Goal: Communication & Community: Connect with others

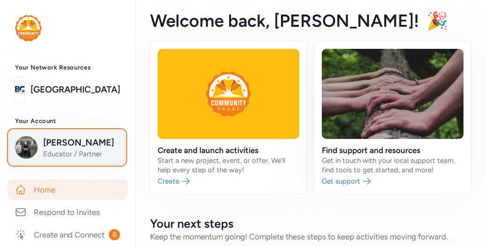
click at [75, 151] on span "Educator / Partner" at bounding box center [81, 153] width 76 height 9
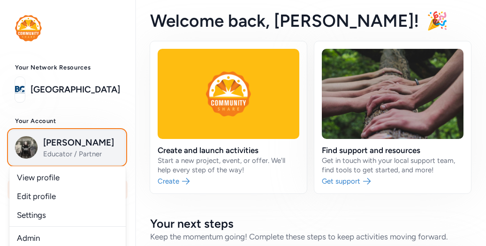
click at [83, 144] on span "[PERSON_NAME]" at bounding box center [81, 142] width 76 height 13
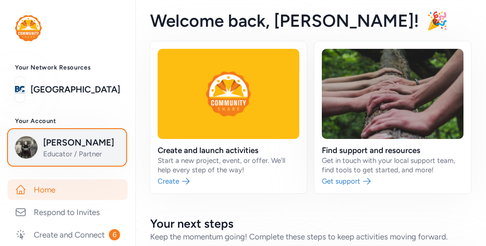
click at [77, 151] on span "Educator / Partner" at bounding box center [81, 153] width 76 height 9
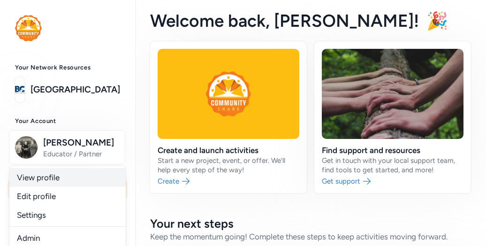
click at [63, 179] on link "View profile" at bounding box center [67, 177] width 116 height 19
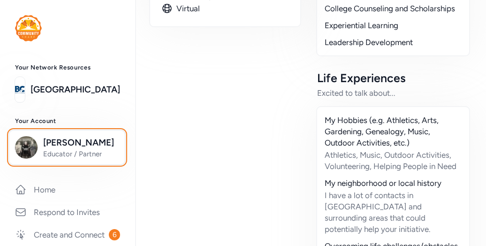
scroll to position [380, 0]
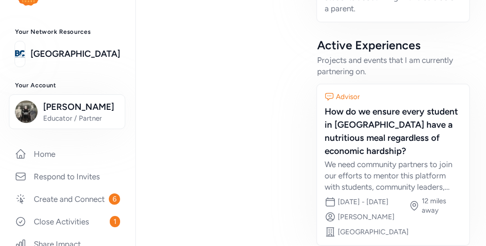
scroll to position [634, 0]
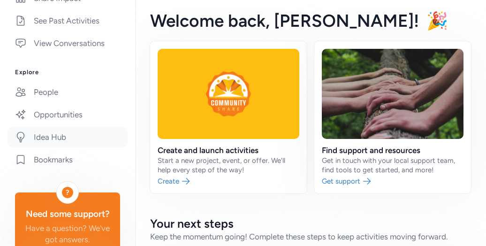
scroll to position [94, 0]
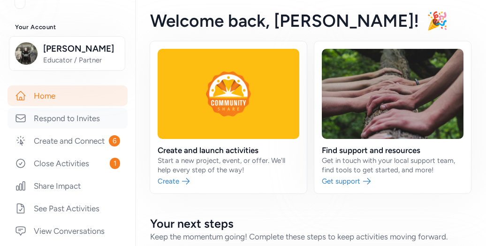
click at [53, 121] on link "Respond to Invites" at bounding box center [68, 118] width 120 height 21
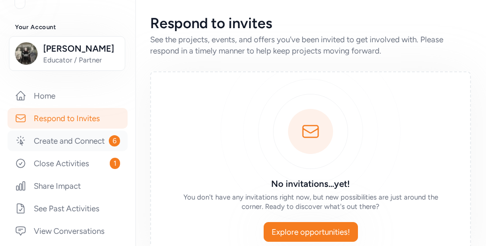
click at [38, 140] on link "Create and Connect 6" at bounding box center [68, 140] width 120 height 21
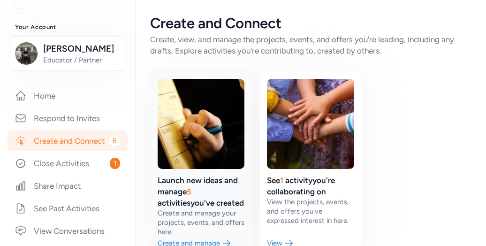
scroll to position [24, 0]
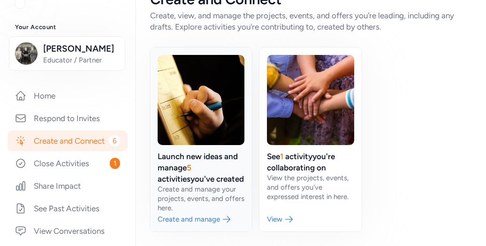
click at [192, 126] on link at bounding box center [201, 139] width 102 height 184
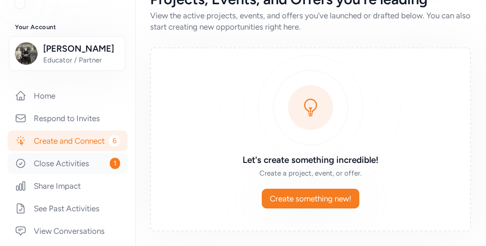
click at [33, 172] on link "Close Activities 1" at bounding box center [68, 163] width 120 height 21
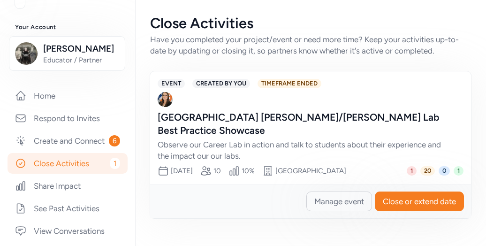
click at [324, 118] on div "[GEOGRAPHIC_DATA] [PERSON_NAME]/[PERSON_NAME] Lab Best Practice Showcase" at bounding box center [301, 124] width 287 height 26
click at [320, 199] on span "Manage event" at bounding box center [339, 201] width 50 height 11
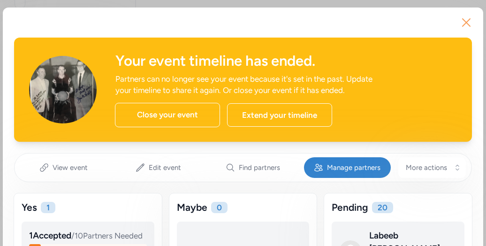
click at [462, 20] on icon "button" at bounding box center [466, 23] width 8 height 8
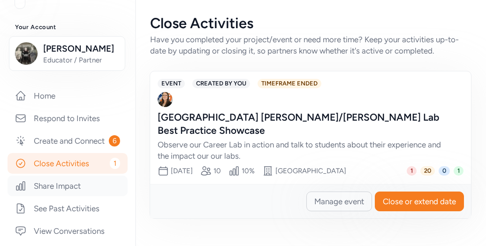
click at [30, 196] on link "Share Impact" at bounding box center [68, 185] width 120 height 21
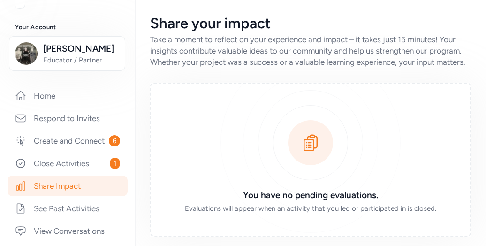
scroll to position [17, 0]
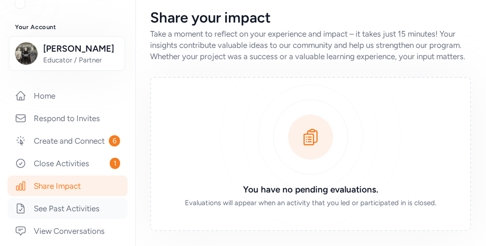
click at [39, 217] on link "See Past Activities" at bounding box center [68, 208] width 120 height 21
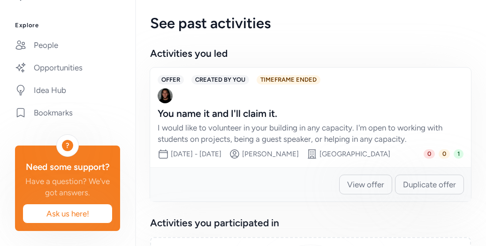
scroll to position [165, 0]
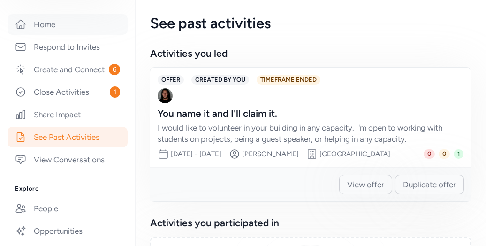
click at [73, 26] on link "Home" at bounding box center [68, 24] width 120 height 21
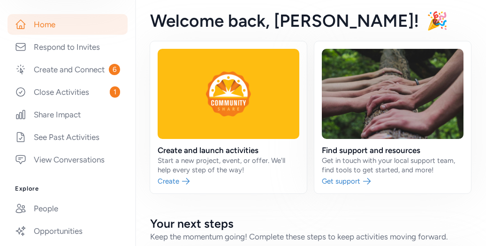
scroll to position [306, 0]
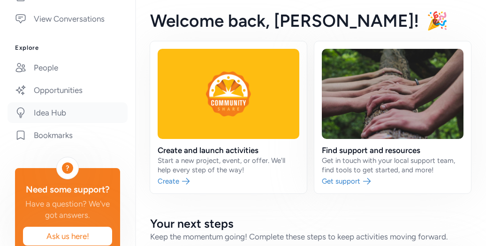
click at [53, 123] on link "Idea Hub" at bounding box center [68, 112] width 120 height 21
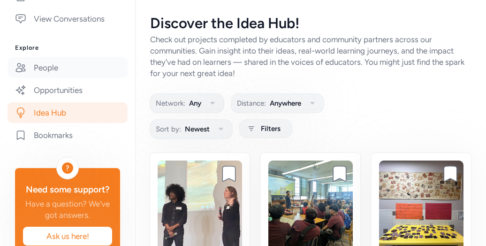
click at [38, 77] on link "People" at bounding box center [68, 67] width 120 height 21
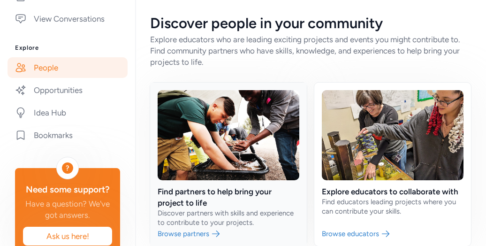
click at [206, 173] on link at bounding box center [228, 164] width 157 height 163
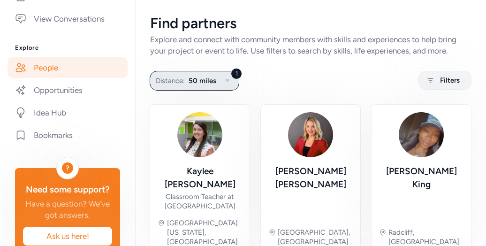
click at [229, 81] on icon "button" at bounding box center [227, 80] width 11 height 11
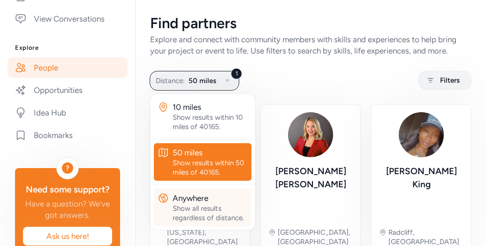
click at [182, 192] on div "Anywhere" at bounding box center [210, 197] width 75 height 11
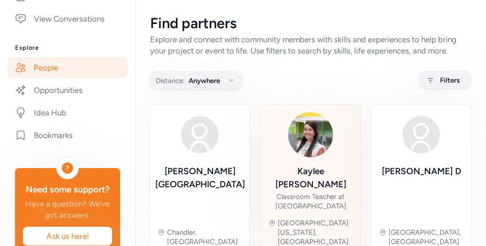
scroll to position [188, 0]
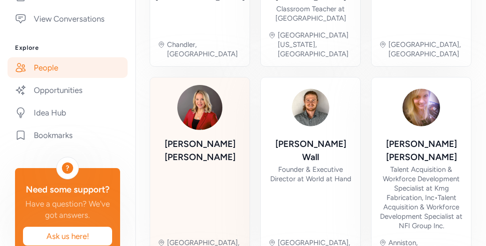
click at [197, 85] on img at bounding box center [199, 107] width 45 height 45
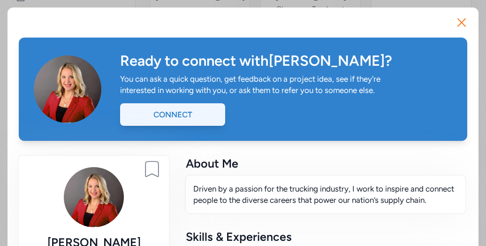
click at [208, 117] on div "Connect" at bounding box center [172, 114] width 105 height 23
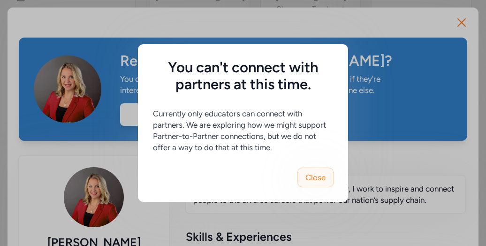
click at [318, 175] on span "Close" at bounding box center [315, 177] width 20 height 11
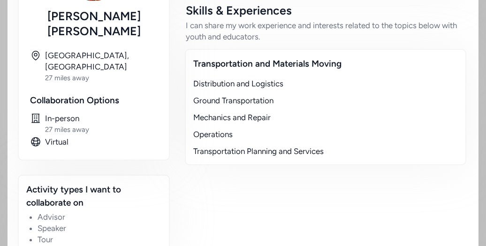
scroll to position [38, 0]
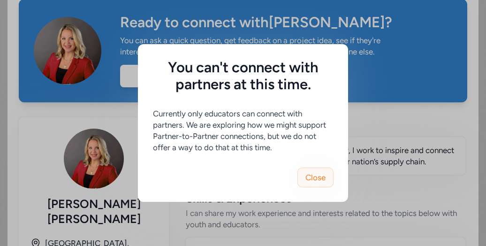
click at [320, 180] on span "Close" at bounding box center [315, 177] width 20 height 11
click at [313, 179] on span "Close" at bounding box center [315, 177] width 20 height 11
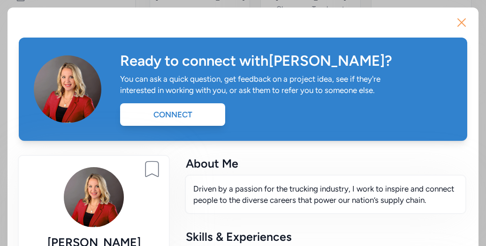
click at [454, 21] on icon "button" at bounding box center [461, 22] width 15 height 15
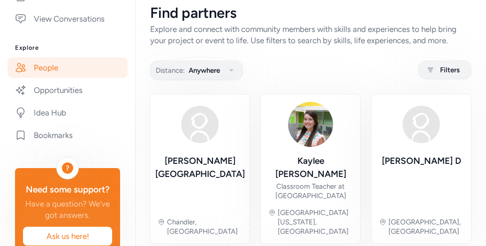
scroll to position [7, 0]
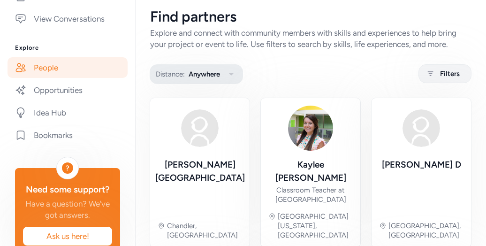
click at [230, 74] on icon "button" at bounding box center [231, 73] width 11 height 11
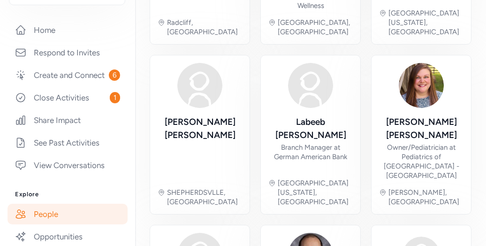
scroll to position [151, 0]
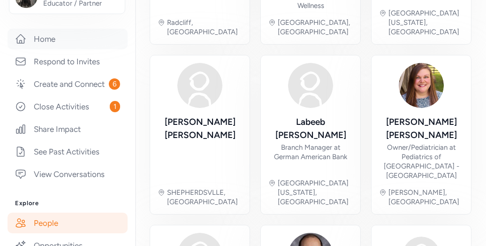
click at [53, 41] on link "Home" at bounding box center [68, 39] width 120 height 21
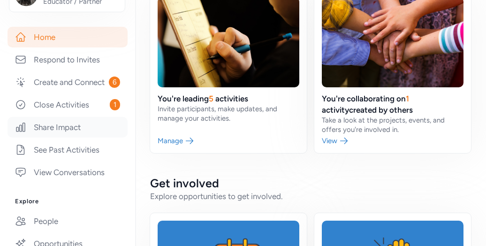
scroll to position [150, 0]
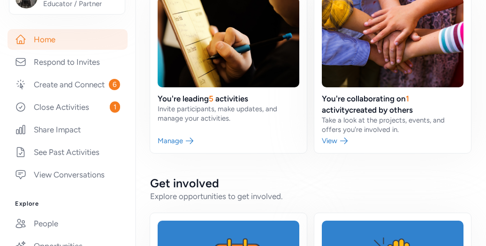
click at [43, 42] on link "Home" at bounding box center [68, 39] width 120 height 21
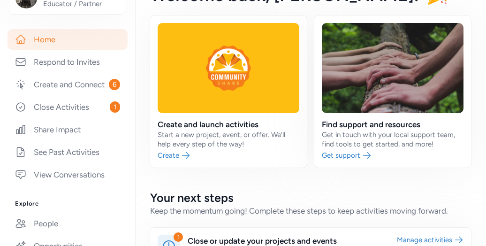
scroll to position [23, 0]
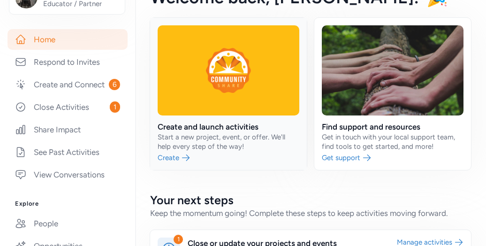
click at [196, 102] on link at bounding box center [228, 94] width 157 height 152
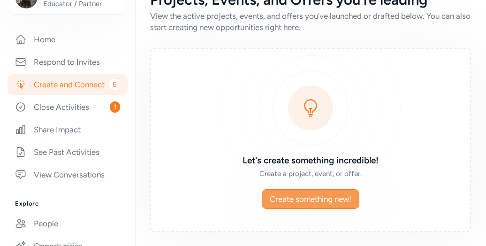
click at [290, 199] on span "Create something new!" at bounding box center [311, 198] width 82 height 11
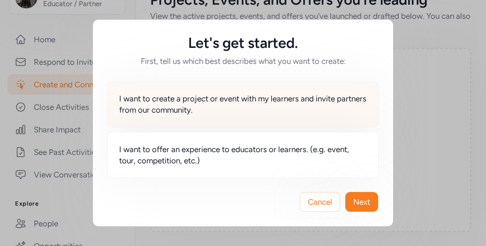
click at [162, 109] on span "I want to create a project or event with my learners and invite partners from o…" at bounding box center [243, 104] width 248 height 23
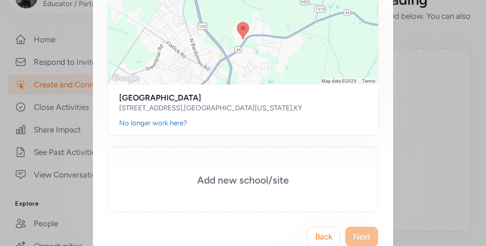
scroll to position [260, 0]
click at [256, 179] on h3 "Add new school/site" at bounding box center [242, 180] width 223 height 13
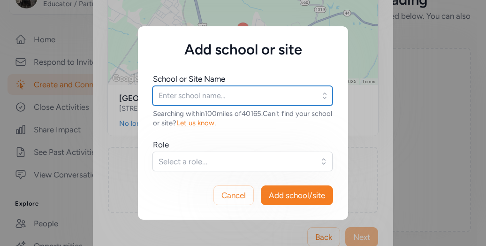
click at [237, 95] on input "text" at bounding box center [242, 96] width 180 height 20
click at [188, 100] on input "text" at bounding box center [242, 96] width 180 height 20
click at [218, 98] on input "text" at bounding box center [242, 96] width 180 height 20
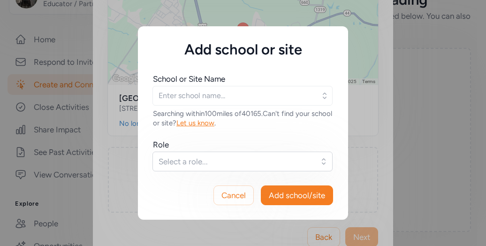
click at [327, 92] on icon "button" at bounding box center [324, 95] width 9 height 9
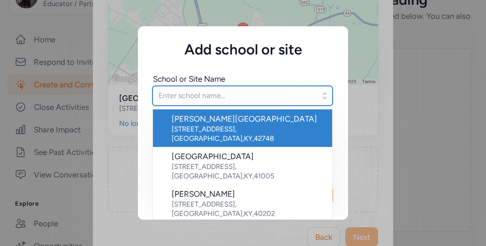
click at [240, 92] on input "text" at bounding box center [242, 96] width 180 height 20
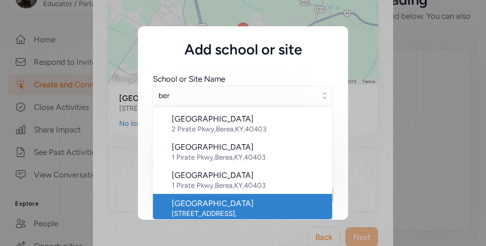
scroll to position [2, 0]
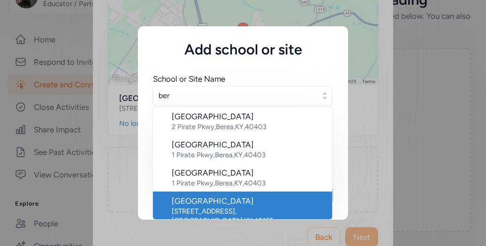
click at [209, 215] on li "Bernheim Middle School 700 Audubon Dr , Shepherdsville , KY , 40165" at bounding box center [242, 210] width 179 height 38
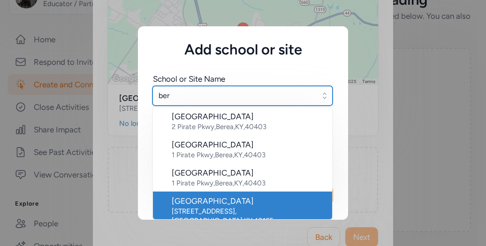
type input "Bernheim Middle School"
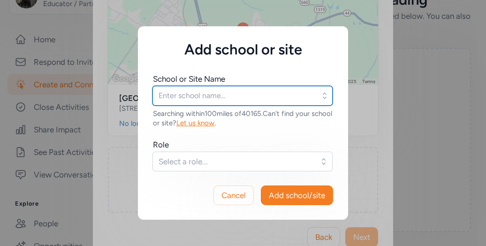
type input "Bernheim Middle School"
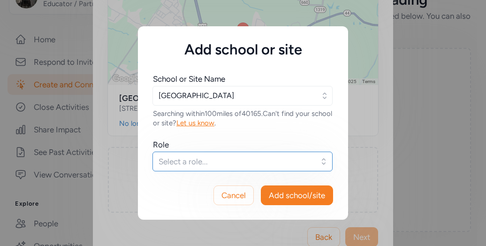
click at [325, 162] on button "Select a role..." at bounding box center [242, 161] width 180 height 20
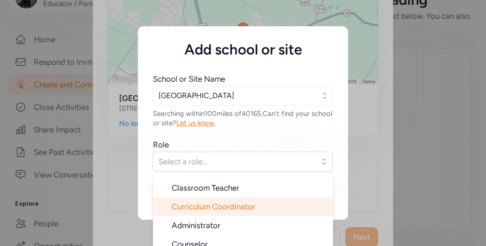
scroll to position [47, 0]
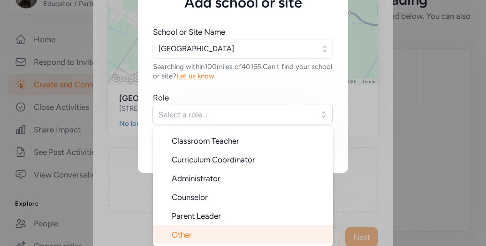
click at [209, 229] on li "Other" at bounding box center [243, 234] width 180 height 19
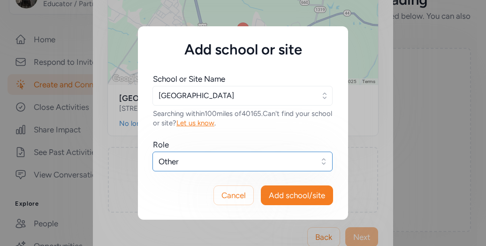
scroll to position [0, 0]
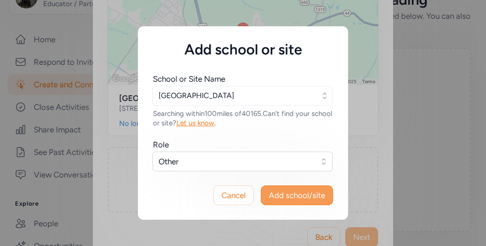
click at [292, 189] on span "Add school/site" at bounding box center [297, 194] width 56 height 11
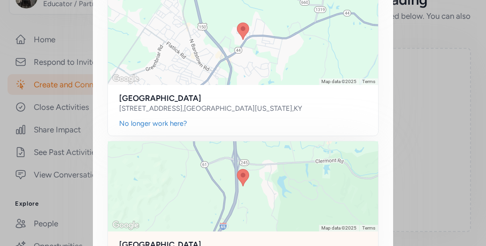
click at [243, 180] on img at bounding box center [243, 177] width 20 height 25
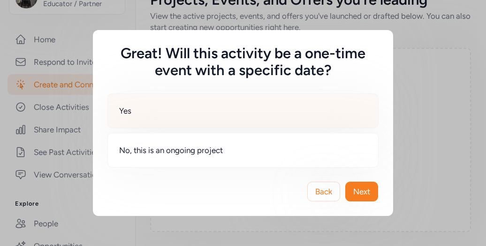
click at [156, 108] on div "Yes" at bounding box center [242, 110] width 271 height 35
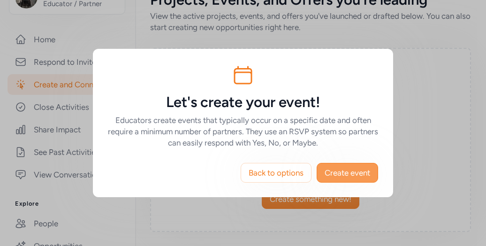
click at [341, 181] on button "Create event" at bounding box center [347, 173] width 61 height 20
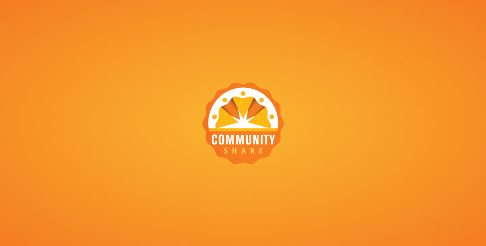
click at [177, 68] on div at bounding box center [243, 123] width 486 height 246
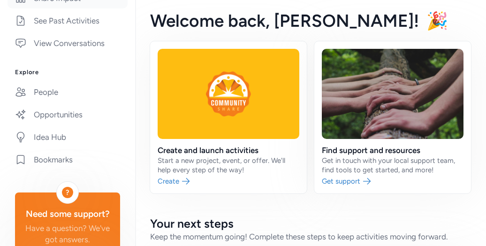
scroll to position [353, 0]
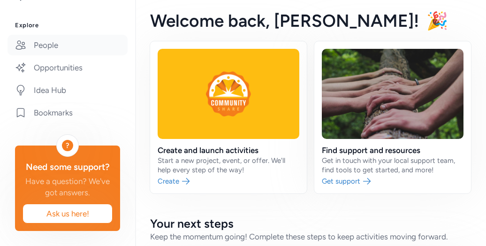
click at [55, 36] on link "People" at bounding box center [68, 45] width 120 height 21
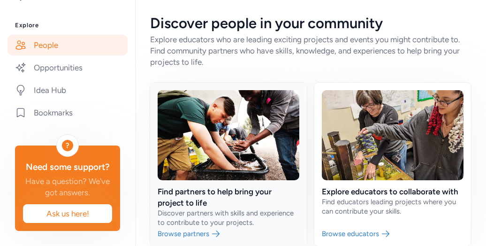
click at [209, 149] on link at bounding box center [228, 164] width 157 height 163
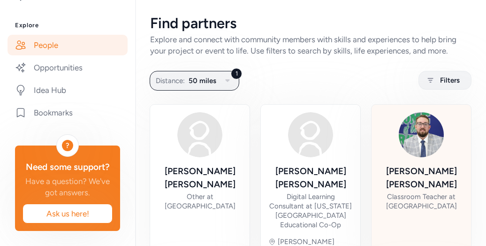
click at [413, 142] on img at bounding box center [421, 134] width 45 height 45
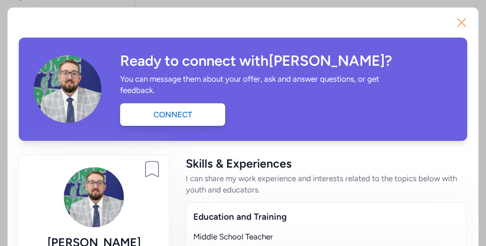
click at [454, 21] on icon "button" at bounding box center [461, 22] width 15 height 15
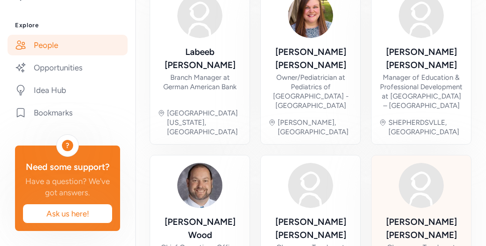
scroll to position [702, 0]
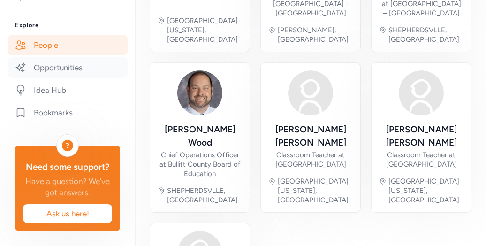
click at [72, 57] on link "Opportunities" at bounding box center [68, 67] width 120 height 21
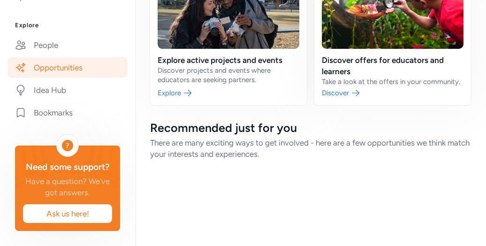
scroll to position [120, 0]
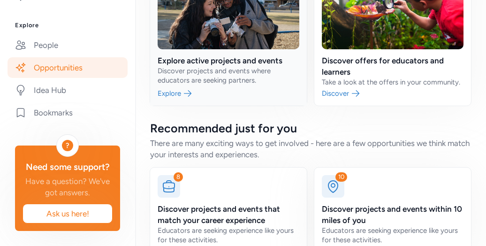
click at [240, 56] on link at bounding box center [228, 29] width 157 height 154
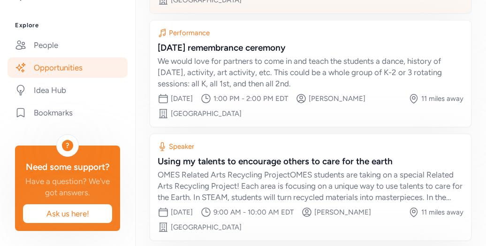
scroll to position [368, 0]
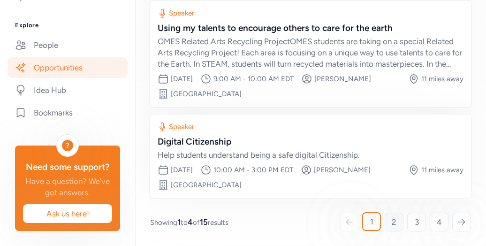
click at [392, 219] on span "2" at bounding box center [394, 221] width 5 height 11
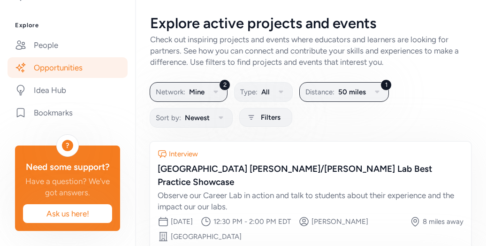
scroll to position [281, 0]
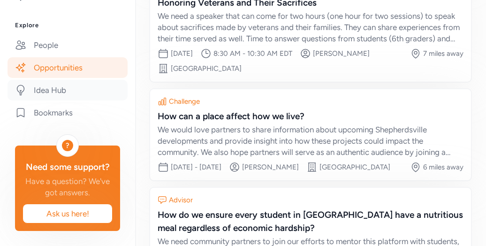
drag, startPoint x: 278, startPoint y: 189, endPoint x: 45, endPoint y: 74, distance: 259.2
click at [45, 80] on link "Idea Hub" at bounding box center [68, 90] width 120 height 21
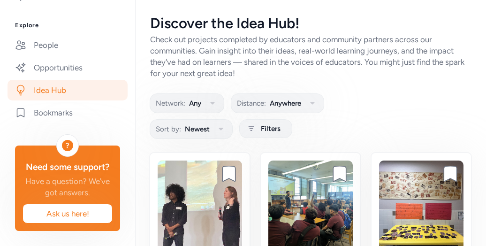
scroll to position [141, 0]
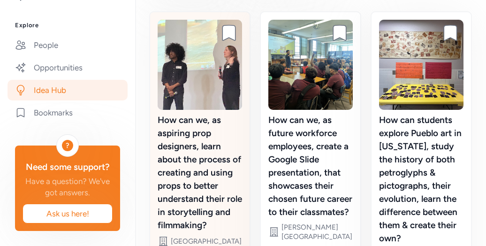
click at [210, 121] on div "How can we, as aspiring prop designers, learn about the process of creating and…" at bounding box center [200, 172] width 84 height 118
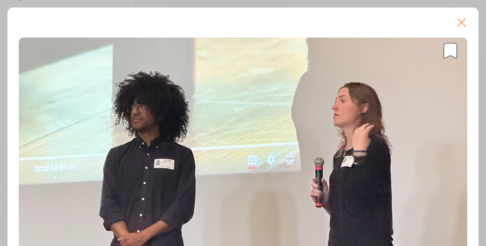
click at [458, 22] on icon "button" at bounding box center [462, 23] width 8 height 8
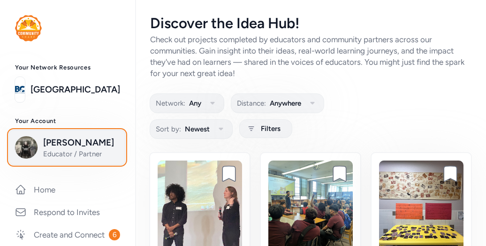
click at [50, 143] on span "[PERSON_NAME]" at bounding box center [81, 142] width 76 height 13
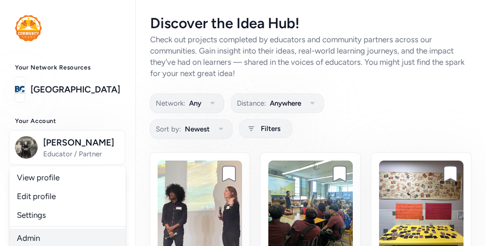
scroll to position [2, 0]
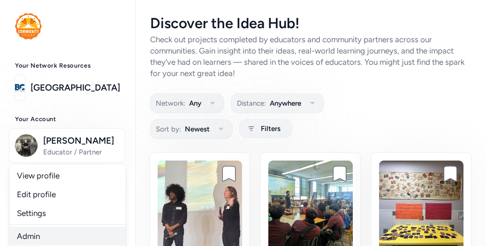
click at [35, 229] on link "Admin" at bounding box center [67, 235] width 116 height 19
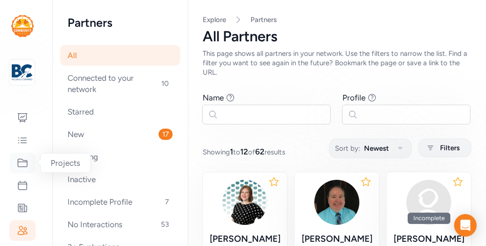
click at [22, 159] on icon at bounding box center [22, 163] width 9 height 8
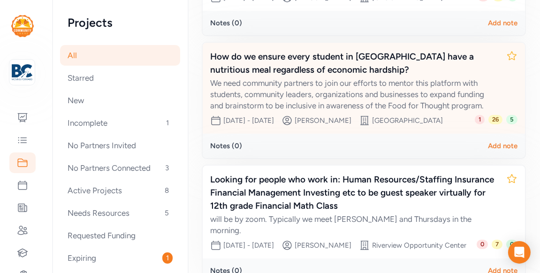
scroll to position [417, 0]
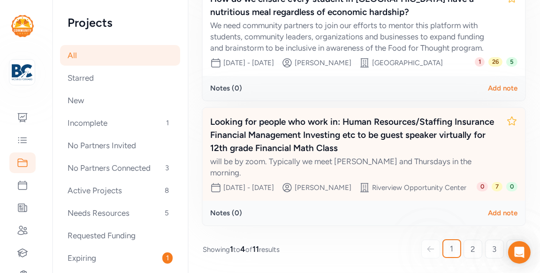
click at [302, 124] on div "Looking for people who work in: Human Resources/Staffing Insurance Financial Ma…" at bounding box center [354, 134] width 288 height 39
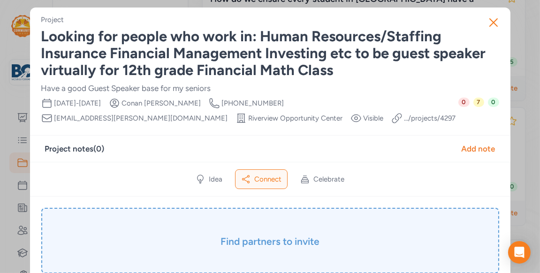
click at [250, 235] on h3 "Find partners to invite" at bounding box center [270, 241] width 411 height 13
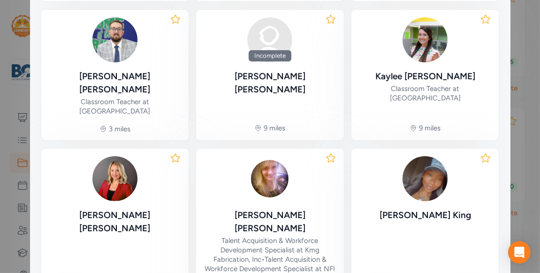
scroll to position [416, 0]
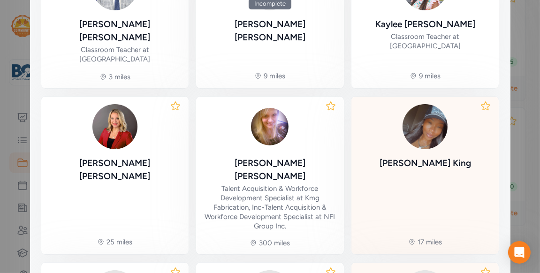
click at [427, 119] on div "Tamika King" at bounding box center [424, 137] width 91 height 67
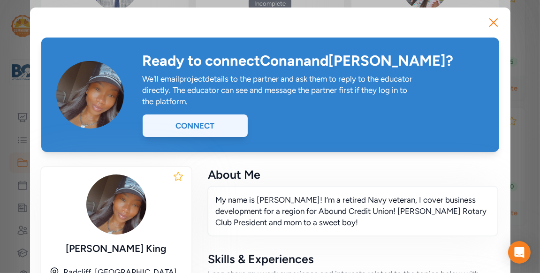
click at [227, 125] on div "Connect" at bounding box center [195, 125] width 105 height 23
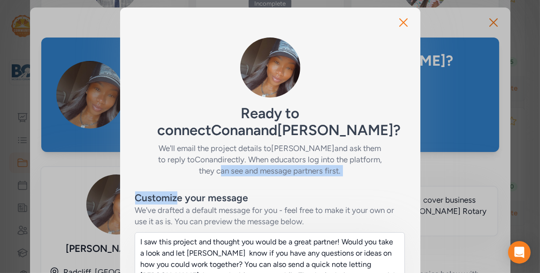
drag, startPoint x: 296, startPoint y: 137, endPoint x: 174, endPoint y: 176, distance: 128.0
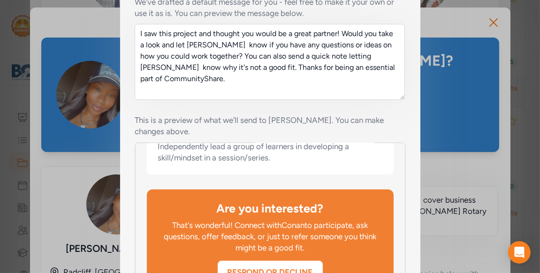
scroll to position [313, 0]
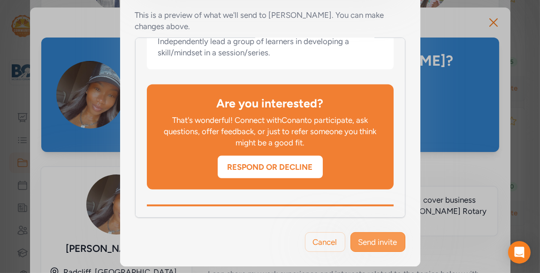
click at [357, 234] on button "Send invite" at bounding box center [377, 242] width 55 height 20
